Goal: Information Seeking & Learning: Ask a question

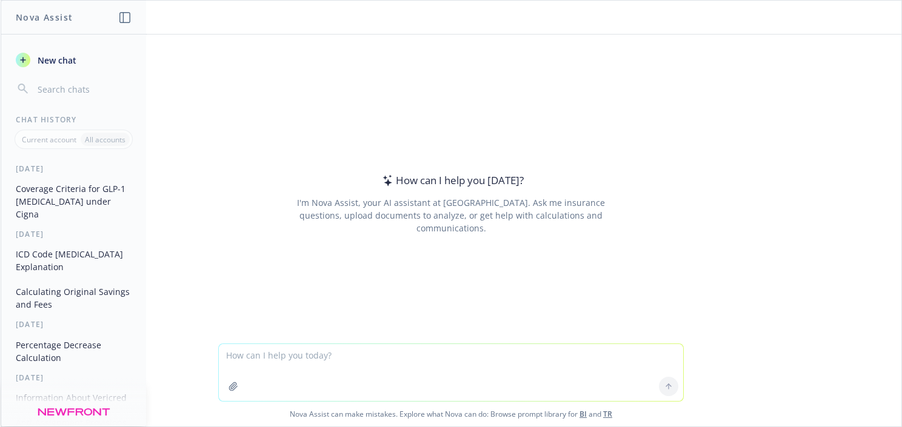
click at [249, 356] on textarea at bounding box center [451, 372] width 464 height 57
type textarea "Can you create a sample wellness calendar for an employer?"
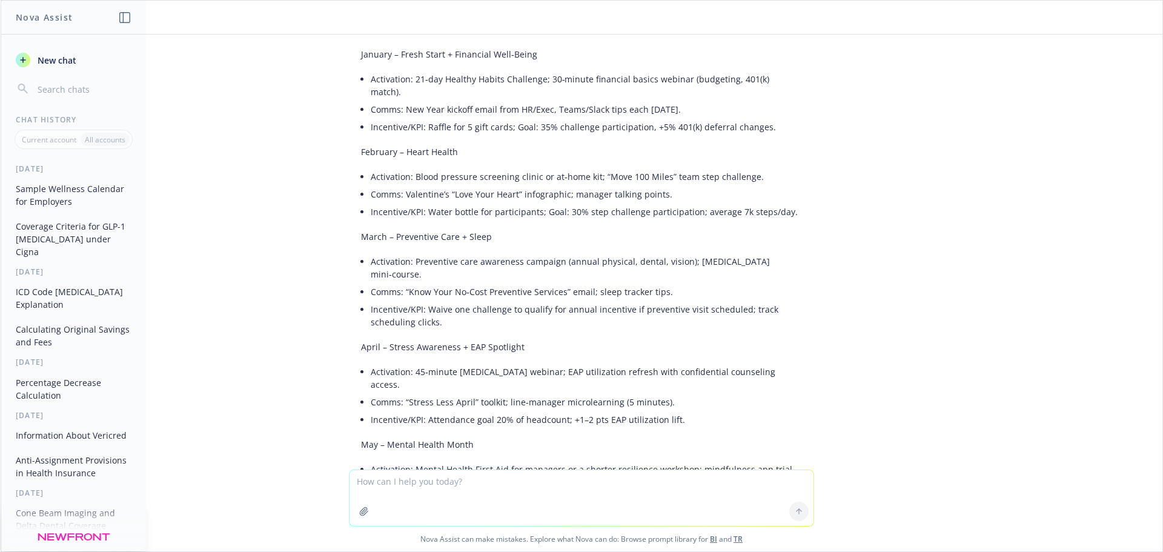
scroll to position [364, 0]
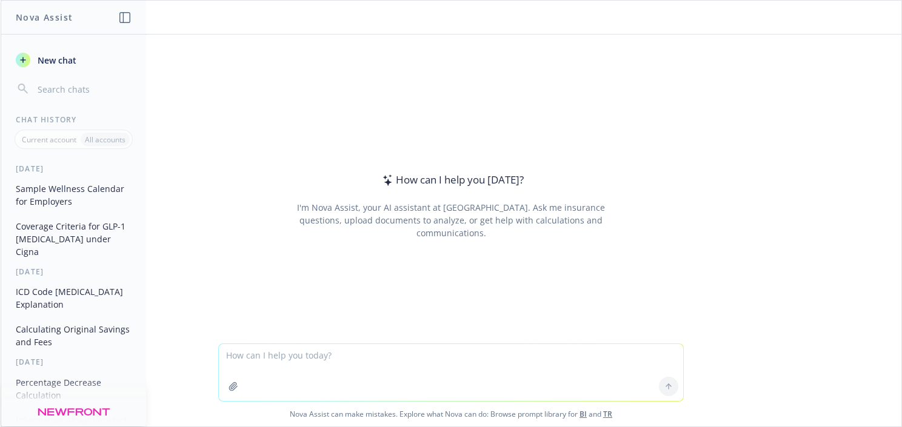
click at [295, 361] on textarea at bounding box center [451, 372] width 464 height 57
type textarea "What percentage of US employers are incorporated in [US_STATE]?"
